Goal: Information Seeking & Learning: Learn about a topic

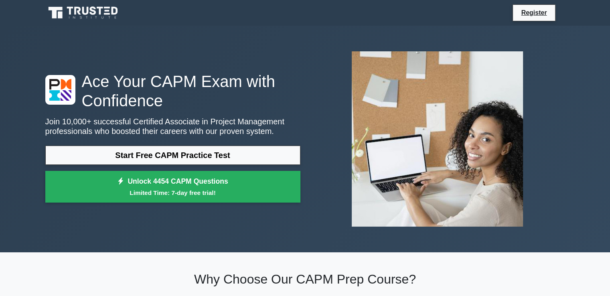
scroll to position [40, 0]
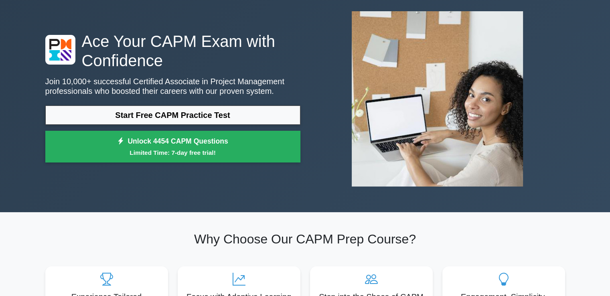
click at [221, 114] on link "Start Free CAPM Practice Test" at bounding box center [172, 115] width 255 height 19
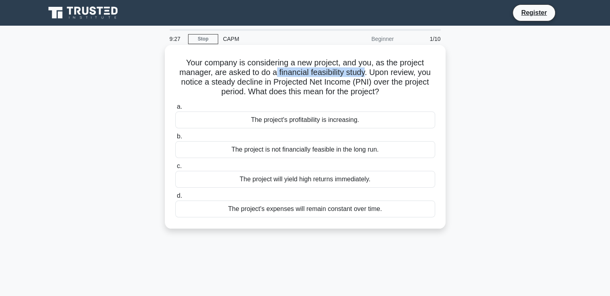
drag, startPoint x: 275, startPoint y: 73, endPoint x: 366, endPoint y: 73, distance: 90.7
click at [366, 73] on h5 "Your company is considering a new project, and you, as the project manager, are…" at bounding box center [306, 77] width 262 height 39
click at [372, 188] on div "a. The project's profitability is increasing. b. The project is not financially…" at bounding box center [306, 159] width 270 height 119
click at [373, 177] on div "The project will yield high returns immediately." at bounding box center [305, 179] width 260 height 17
click at [175, 169] on input "c. The project will yield high returns immediately." at bounding box center [175, 166] width 0 height 5
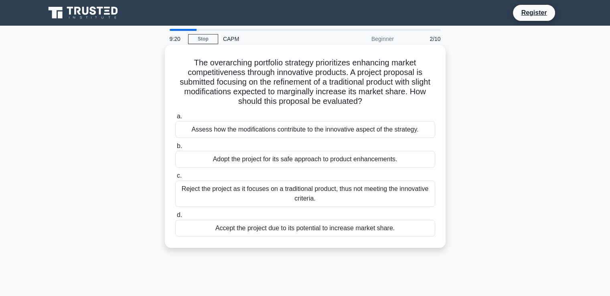
click at [364, 145] on label "b. Adopt the project for its safe approach to product enhancements." at bounding box center [305, 154] width 260 height 26
click at [175, 145] on input "b. Adopt the project for its safe approach to product enhancements." at bounding box center [175, 146] width 0 height 5
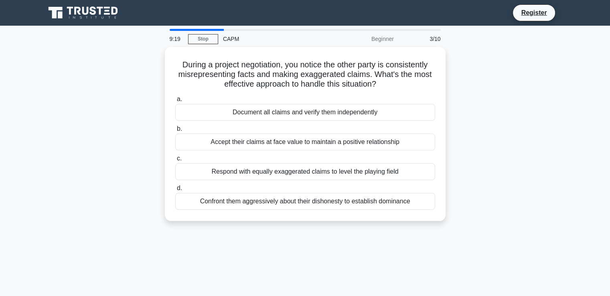
click at [365, 163] on div "Respond with equally exaggerated claims to level the playing field" at bounding box center [305, 171] width 260 height 17
click at [175, 161] on input "c. Respond with equally exaggerated claims to level the playing field" at bounding box center [175, 158] width 0 height 5
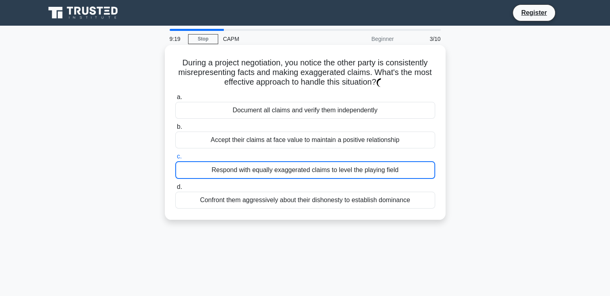
click at [361, 180] on div "a. Document all claims and verify them independently b. Accept their claims at …" at bounding box center [306, 151] width 270 height 120
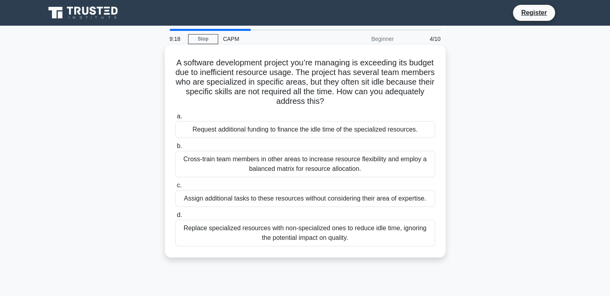
click at [357, 191] on div "Assign additional tasks to these resources without considering their area of ex…" at bounding box center [305, 198] width 260 height 17
click at [175, 188] on input "c. Assign additional tasks to these resources without considering their area of…" at bounding box center [175, 185] width 0 height 5
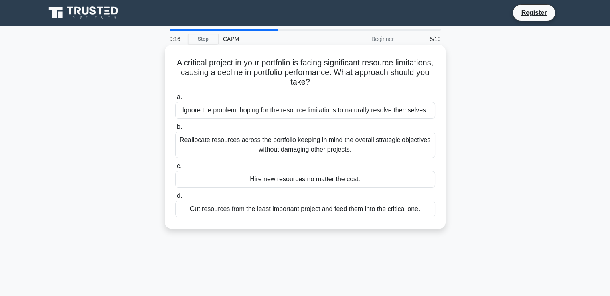
click at [355, 155] on div "Reallocate resources across the portfolio keeping in mind the overall strategic…" at bounding box center [305, 145] width 260 height 26
click at [175, 130] on input "b. Reallocate resources across the portfolio keeping in mind the overall strate…" at bounding box center [175, 126] width 0 height 5
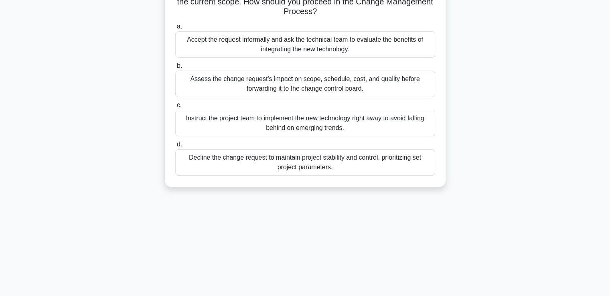
click at [353, 168] on div "Decline the change request to maintain project stability and control, prioritiz…" at bounding box center [305, 162] width 260 height 26
click at [175, 147] on input "d. Decline the change request to maintain project stability and control, priori…" at bounding box center [175, 144] width 0 height 5
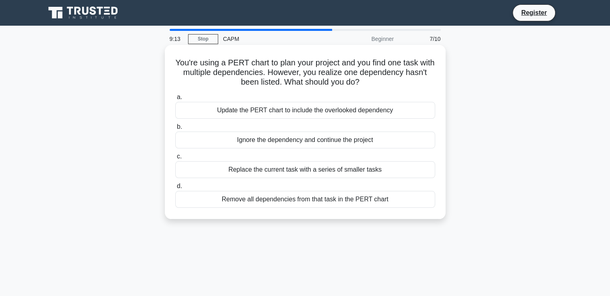
click at [319, 150] on div "a. Update the PERT chart to include the overlooked dependency b. Ignore the dep…" at bounding box center [306, 150] width 270 height 119
click at [319, 141] on div "Ignore the dependency and continue the project" at bounding box center [305, 140] width 260 height 17
click at [175, 130] on input "b. Ignore the dependency and continue the project" at bounding box center [175, 126] width 0 height 5
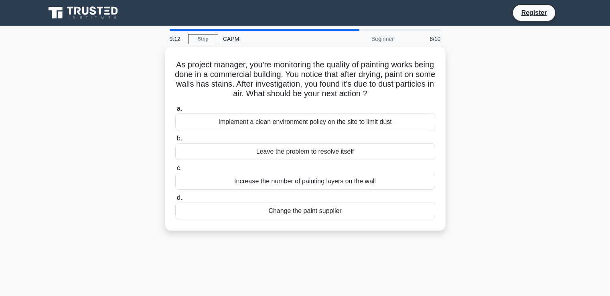
click at [341, 181] on div "Increase the number of painting layers on the wall" at bounding box center [305, 181] width 260 height 17
click at [175, 171] on input "c. Increase the number of painting layers on the wall" at bounding box center [175, 168] width 0 height 5
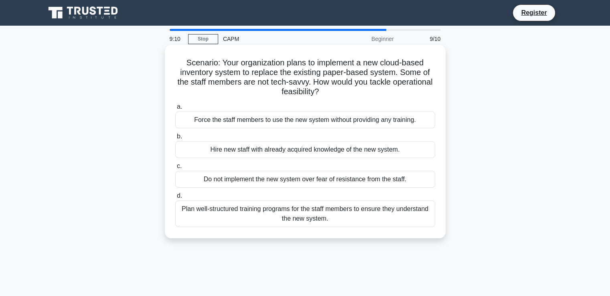
click at [344, 124] on div "Force the staff members to use the new system without providing any training." at bounding box center [305, 120] width 260 height 17
click at [175, 110] on input "a. Force the staff members to use the new system without providing any training." at bounding box center [175, 106] width 0 height 5
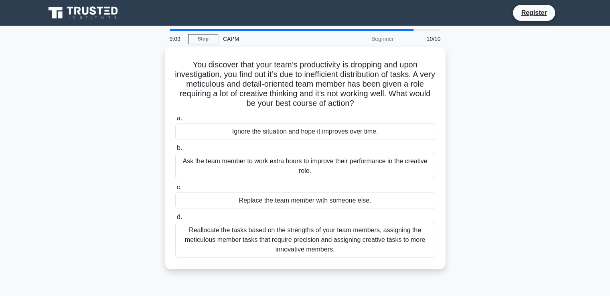
click at [348, 169] on div "Ask the team member to work extra hours to improve their performance in the cre…" at bounding box center [305, 166] width 260 height 26
click at [175, 151] on input "b. Ask the team member to work extra hours to improve their performance in the …" at bounding box center [175, 148] width 0 height 5
